Goal: Task Accomplishment & Management: Complete application form

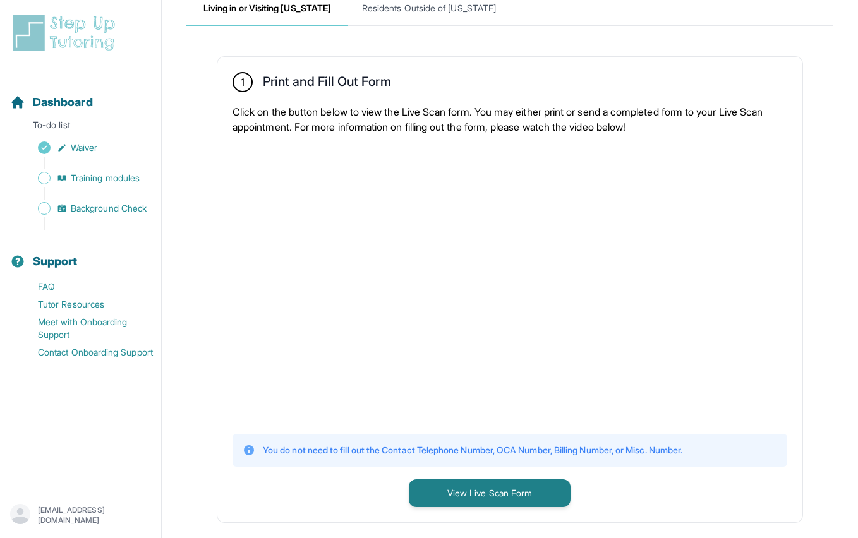
scroll to position [172, 0]
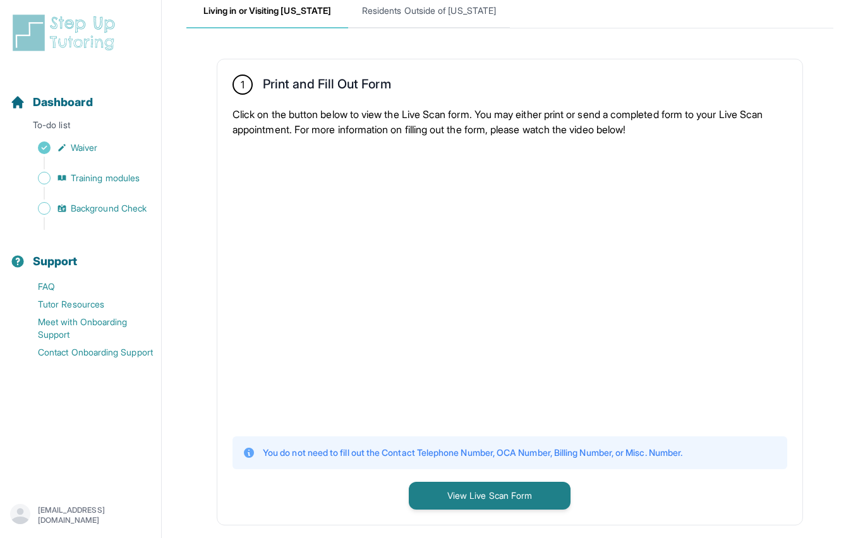
click at [409, 482] on button "View Live Scan Form" at bounding box center [490, 496] width 162 height 28
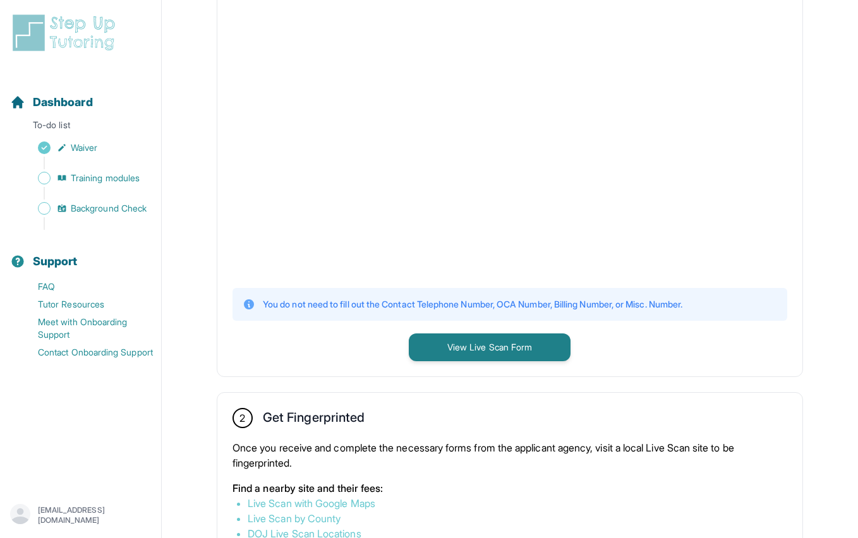
scroll to position [275, 0]
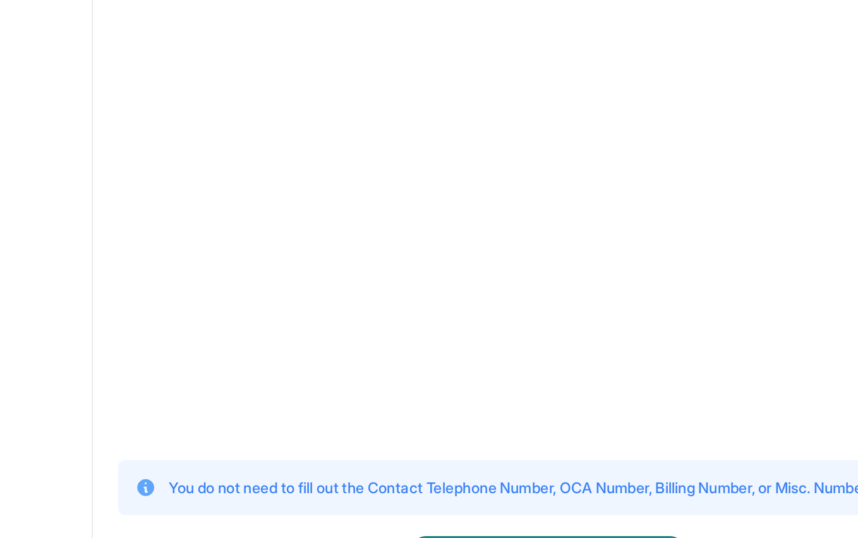
click at [409, 380] on button "View Live Scan Form" at bounding box center [490, 394] width 162 height 28
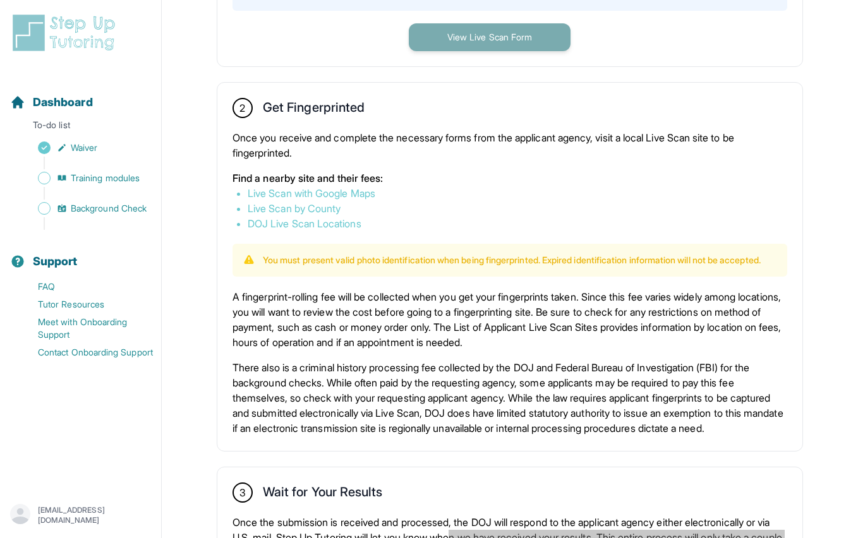
scroll to position [637, 0]
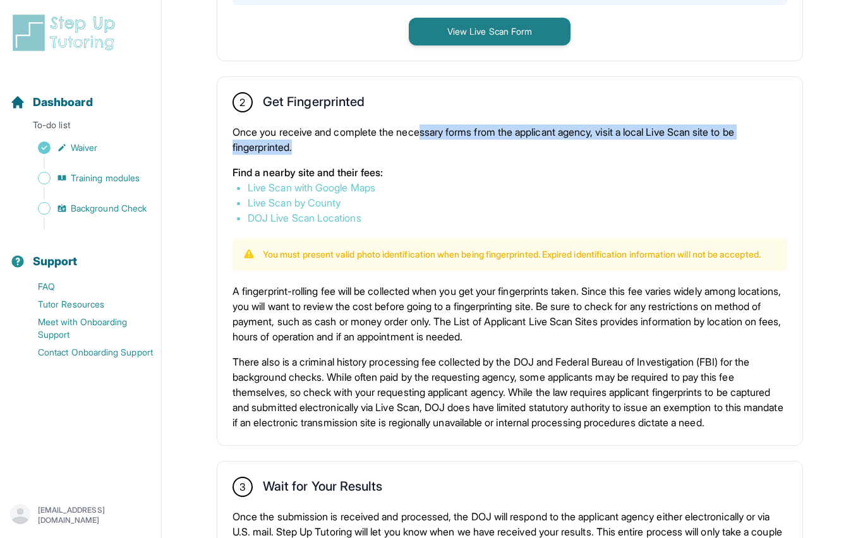
drag, startPoint x: 425, startPoint y: 134, endPoint x: 616, endPoint y: 145, distance: 191.1
click at [617, 145] on p "Once you receive and complete the necessary forms from the applicant agency, vi…" at bounding box center [509, 139] width 555 height 30
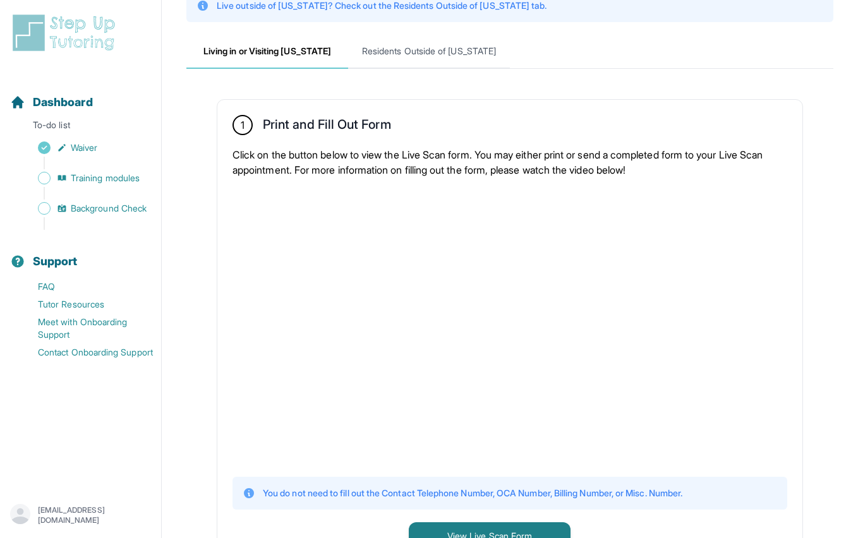
scroll to position [0, 0]
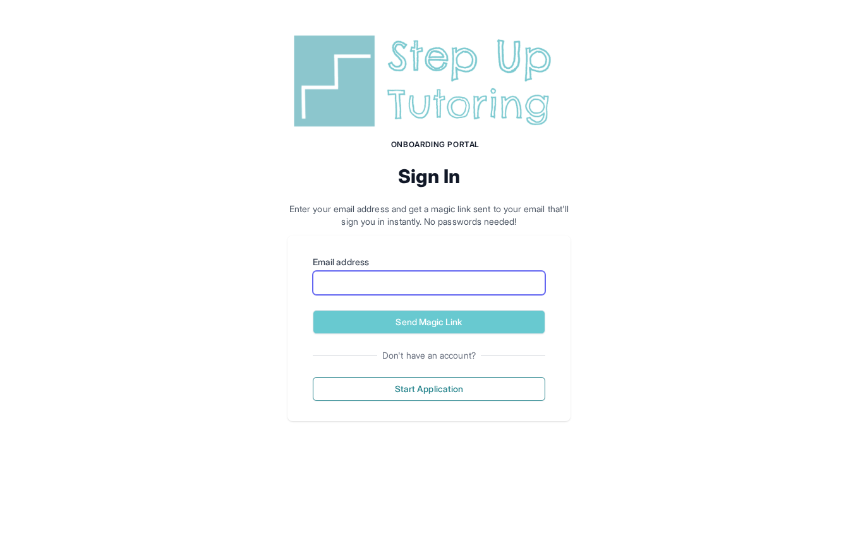
click at [349, 275] on input "Email address" at bounding box center [429, 283] width 232 height 24
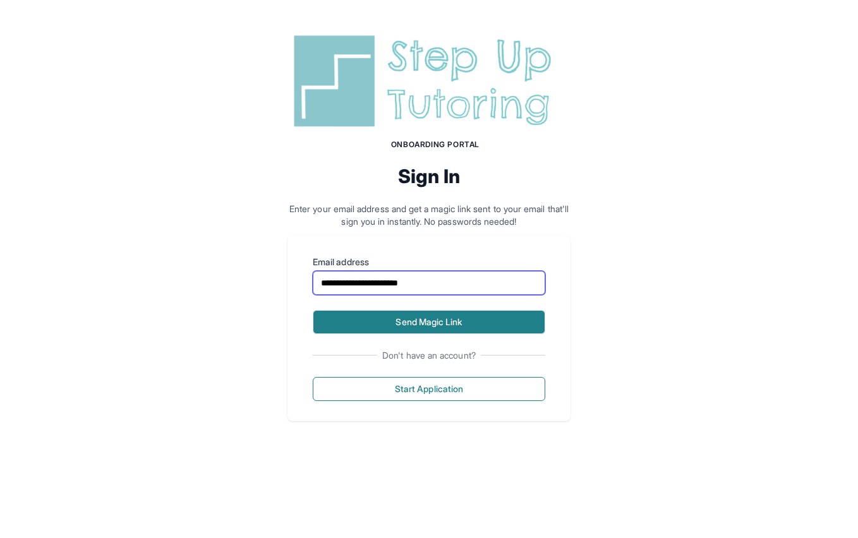
type input "**********"
click at [436, 317] on button "Send Magic Link" at bounding box center [429, 322] width 232 height 24
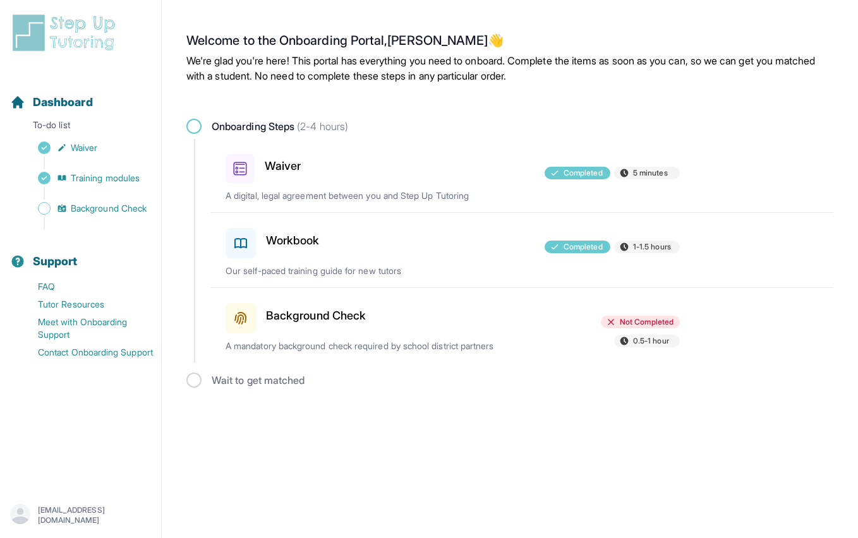
click at [226, 380] on div "Wait to get matched" at bounding box center [509, 380] width 647 height 15
click at [188, 380] on div "Wait to get matched" at bounding box center [509, 380] width 647 height 15
click at [258, 318] on div "Background Check" at bounding box center [298, 315] width 147 height 35
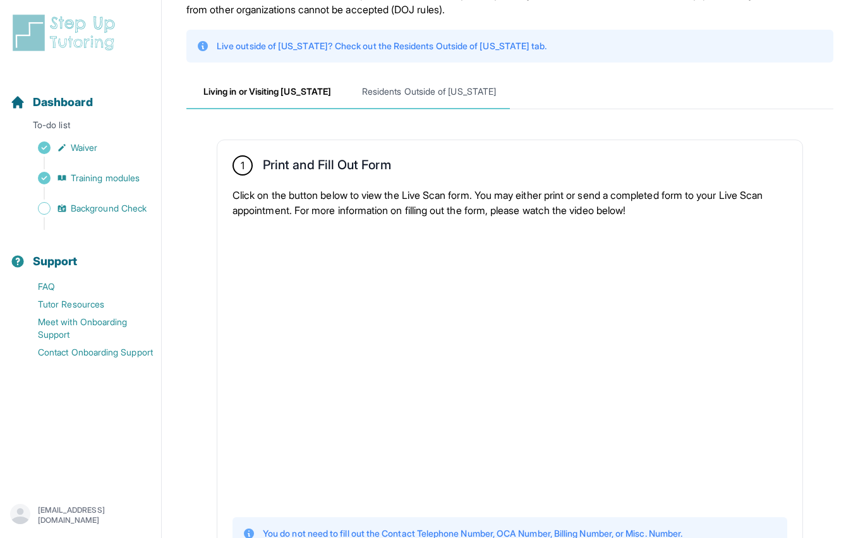
scroll to position [140, 0]
